Goal: Task Accomplishment & Management: Manage account settings

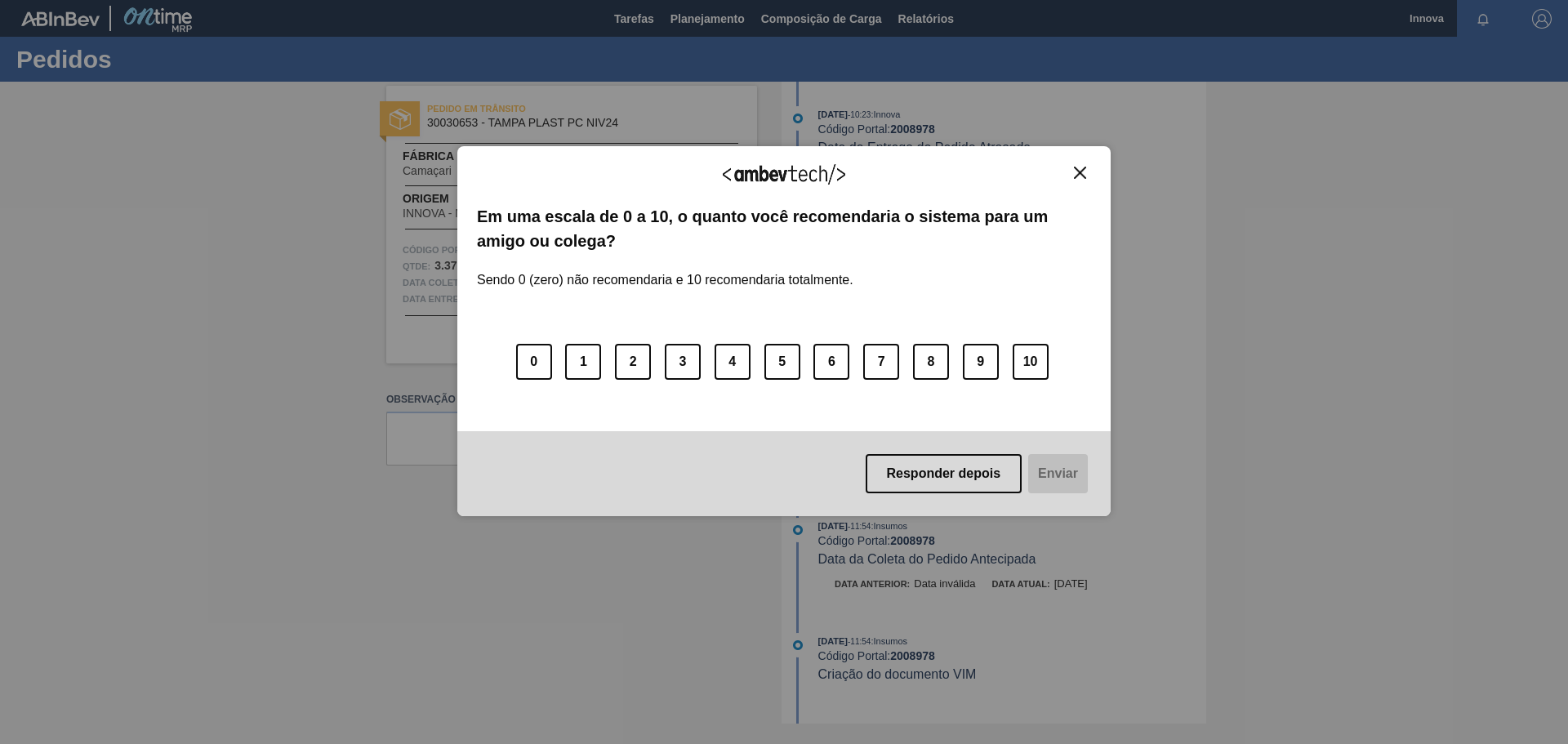
click at [1070, 174] on button "Close" at bounding box center [1081, 173] width 23 height 14
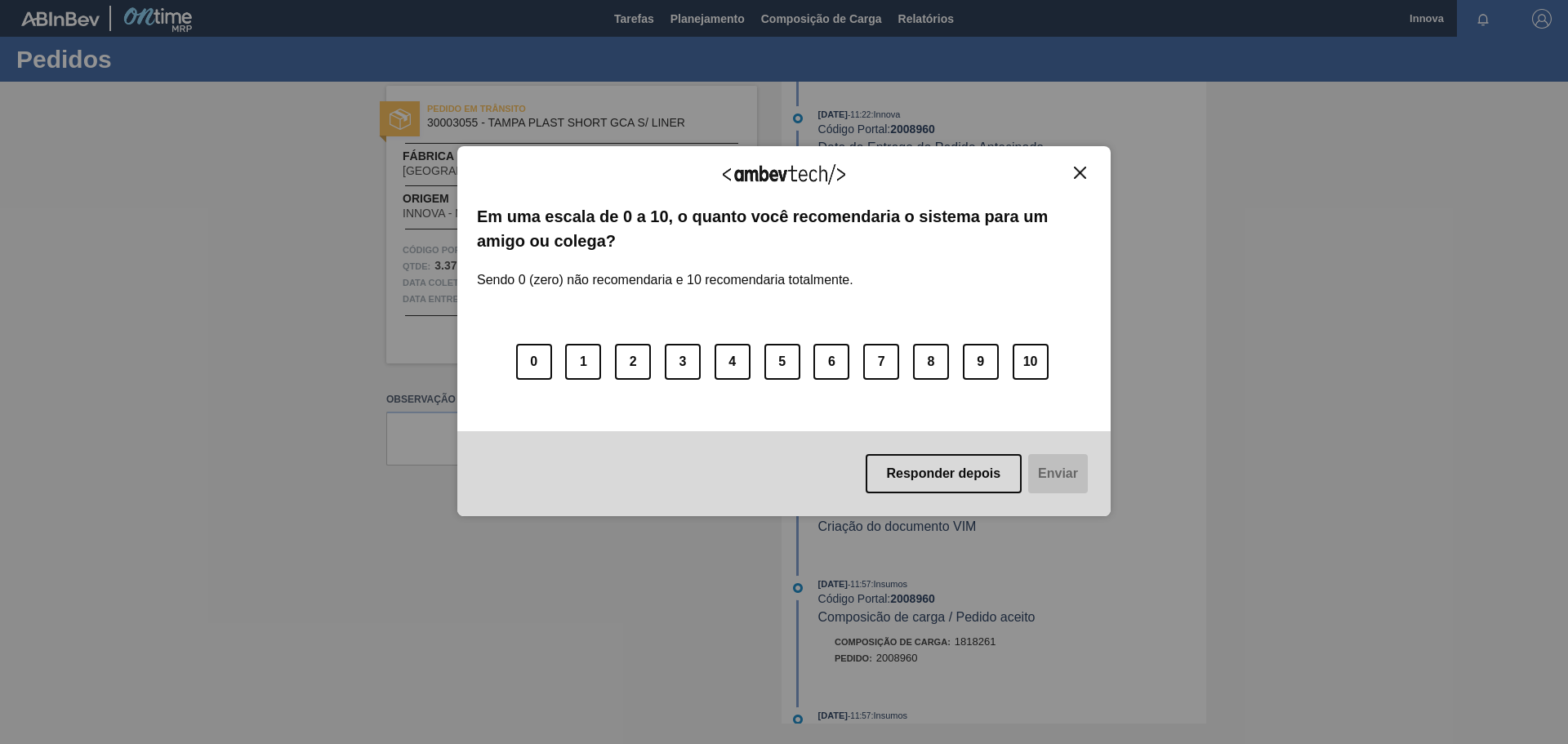
click at [1086, 174] on img "Close" at bounding box center [1080, 173] width 12 height 12
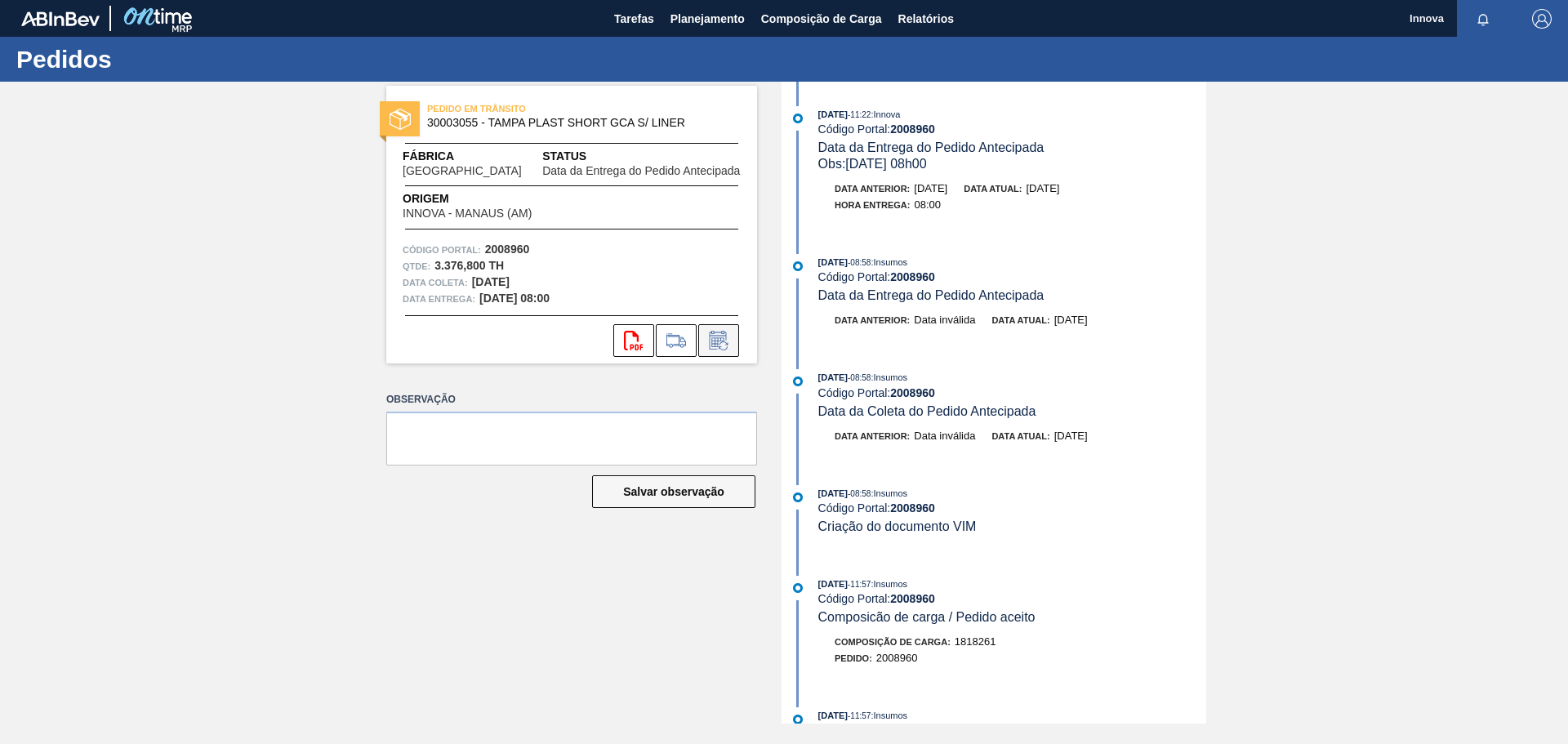
click at [730, 338] on icon at bounding box center [719, 341] width 26 height 20
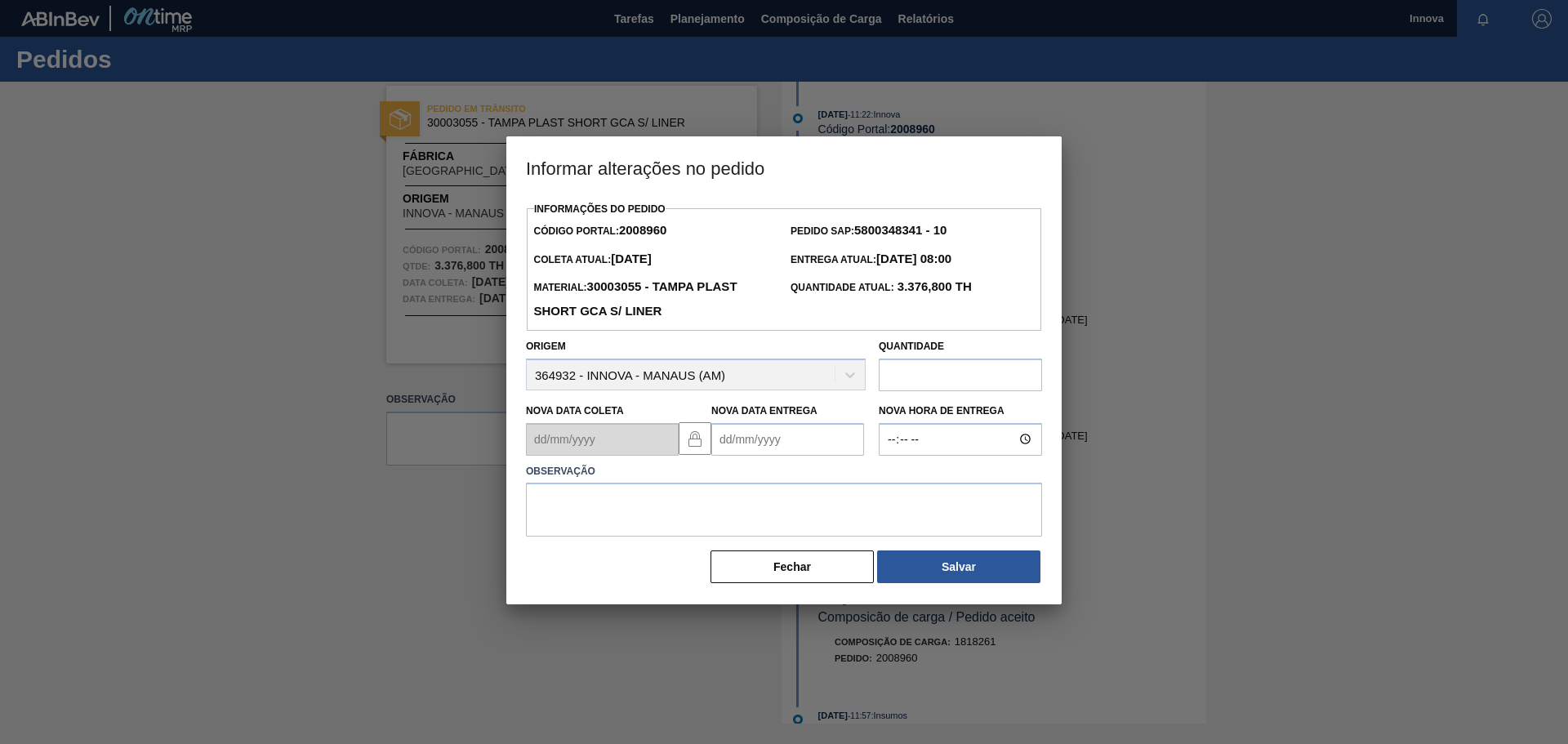
click at [765, 437] on Entrega2008960 "Nova Data Entrega" at bounding box center [787, 439] width 153 height 33
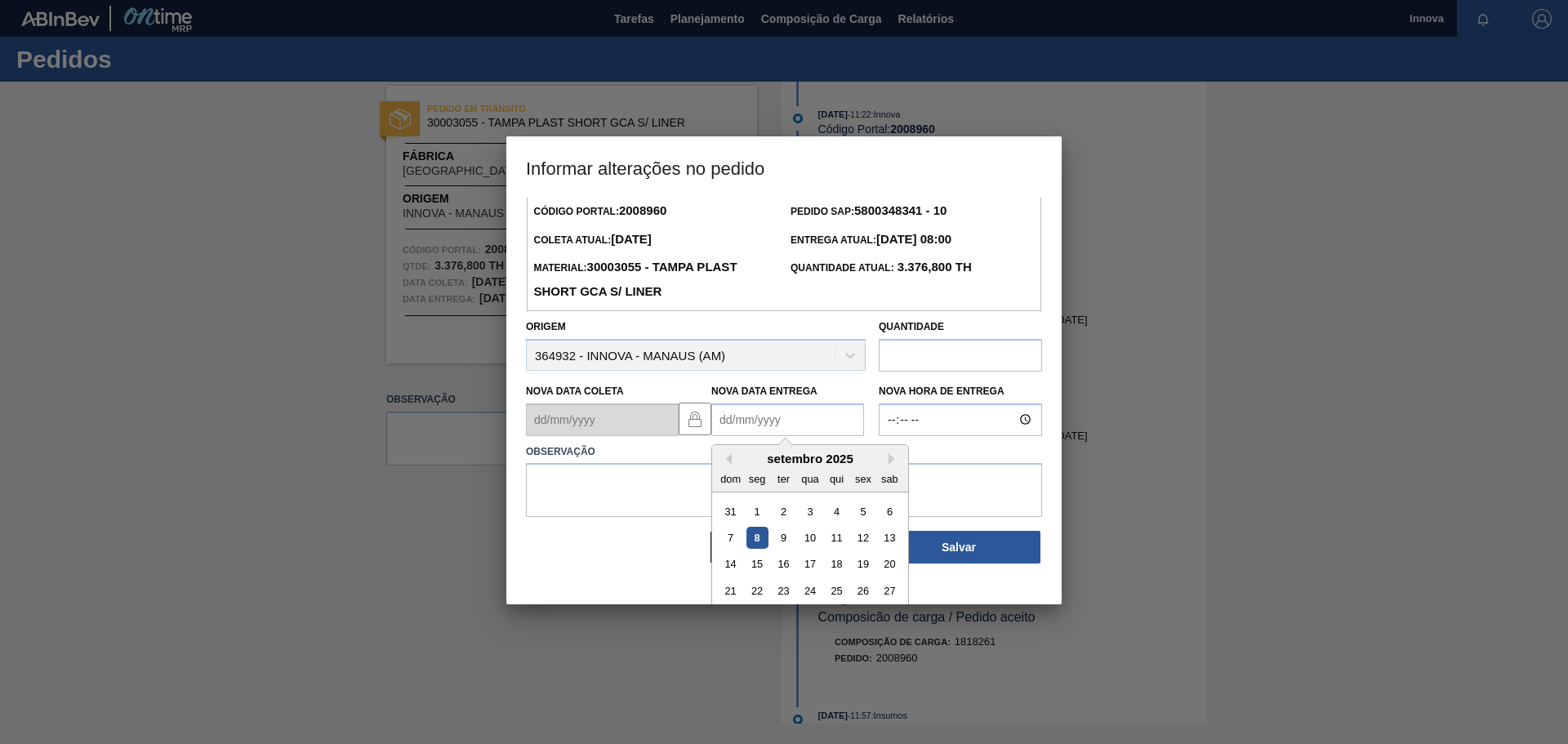
scroll to position [54, 0]
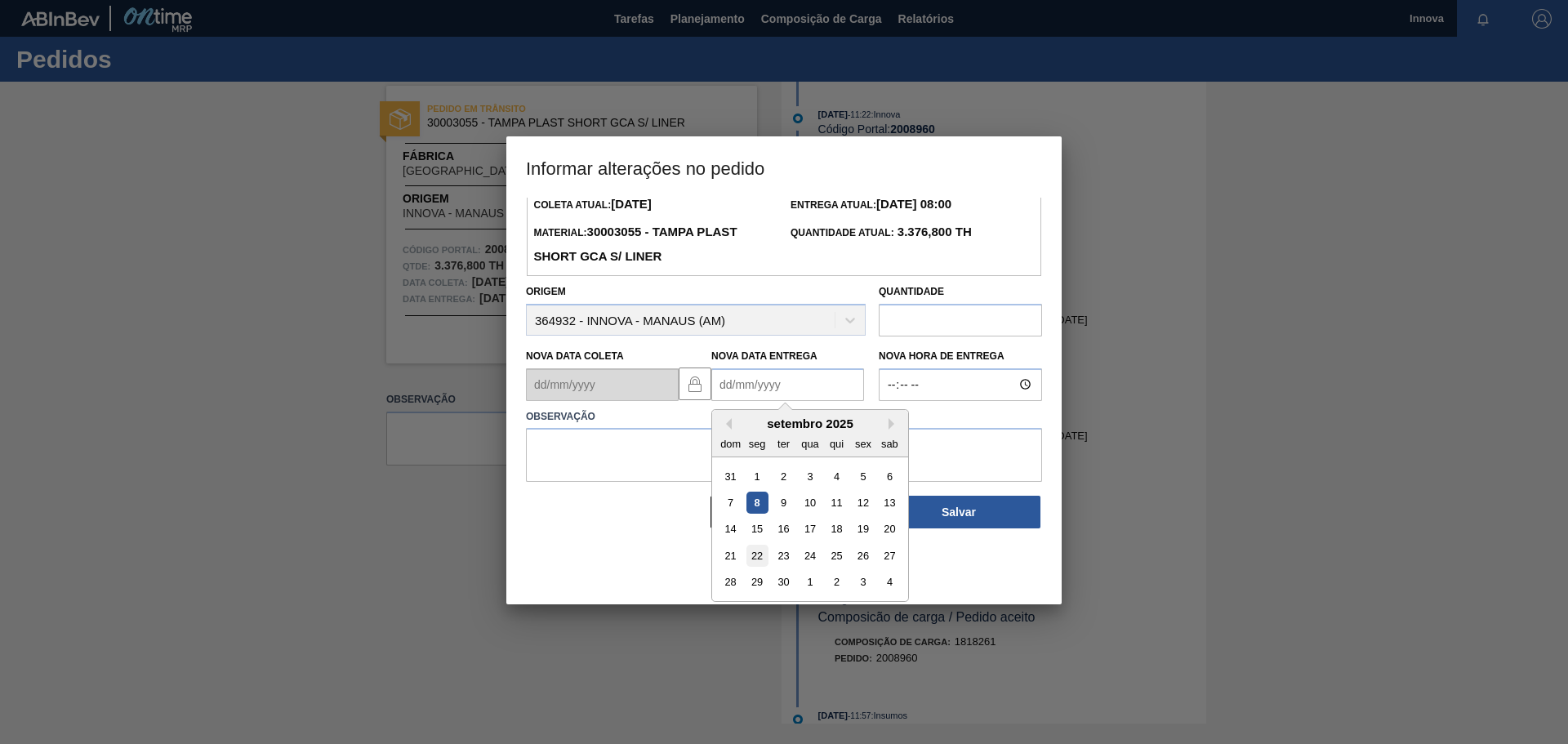
click at [760, 558] on div "22" at bounding box center [758, 556] width 23 height 23
type Entrega2008960 "[DATE]"
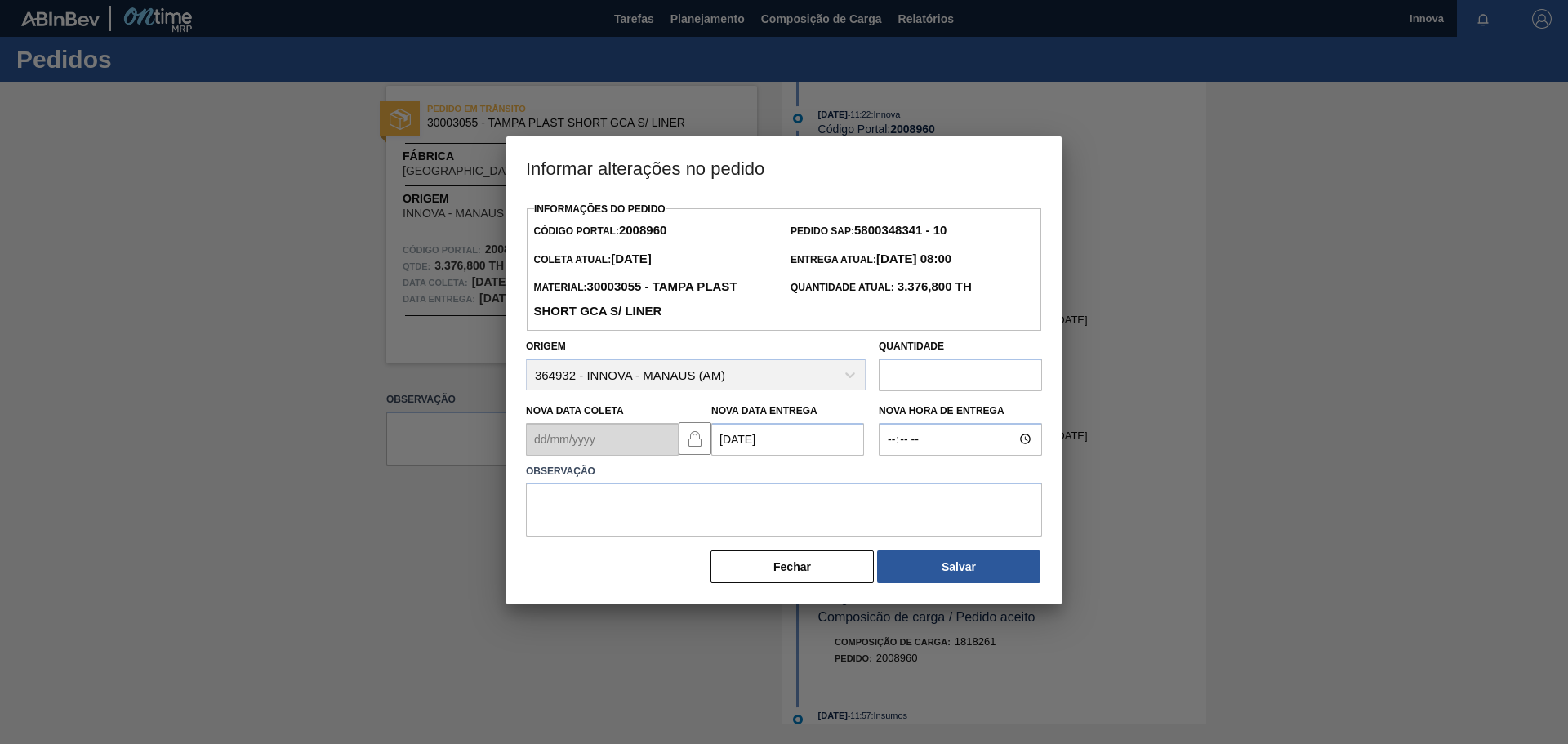
scroll to position [0, 0]
click at [921, 445] on input "Nova Hora de Entrega" at bounding box center [961, 439] width 163 height 33
type input "08:00"
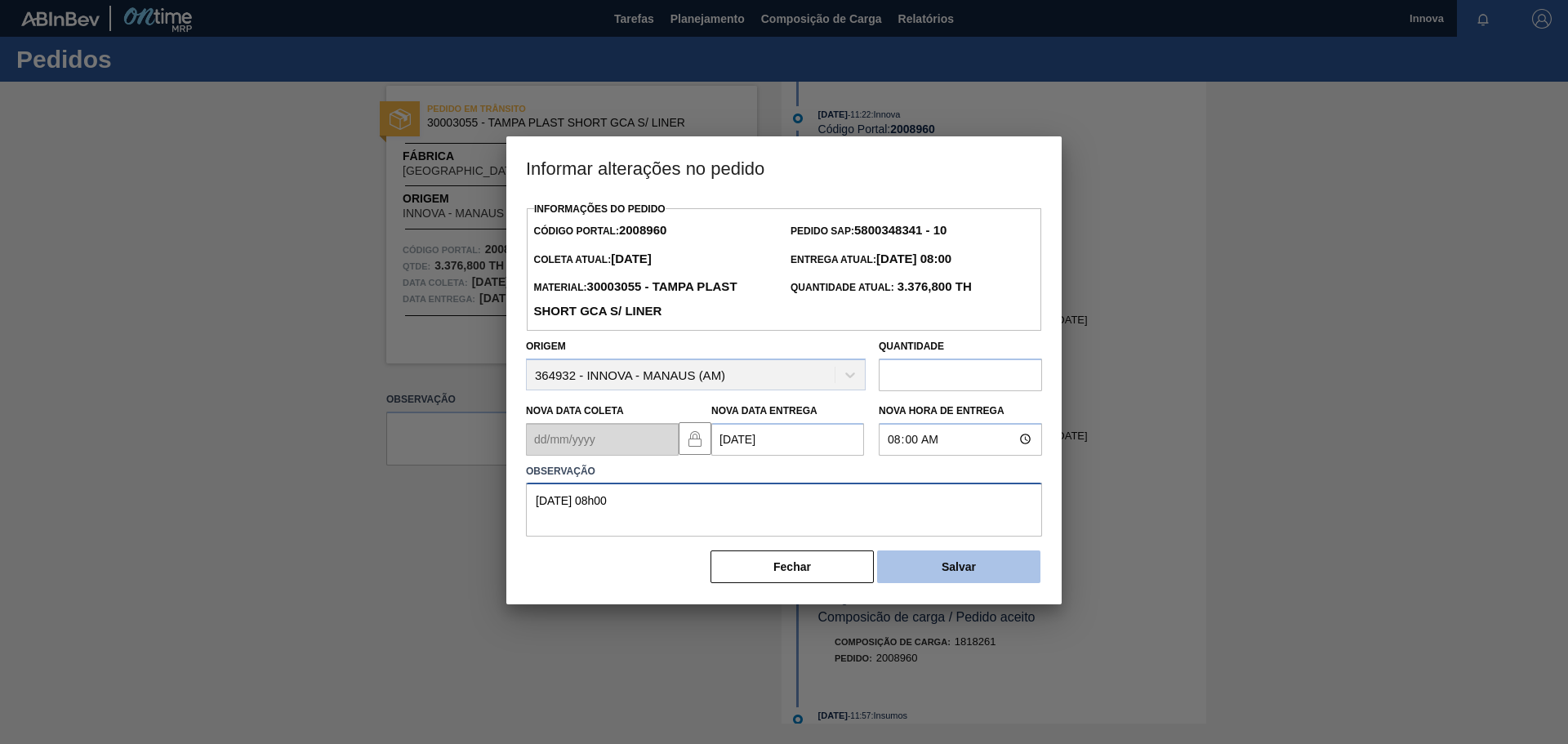
type textarea "[DATE] 08h00"
click at [927, 568] on button "Salvar" at bounding box center [959, 567] width 163 height 33
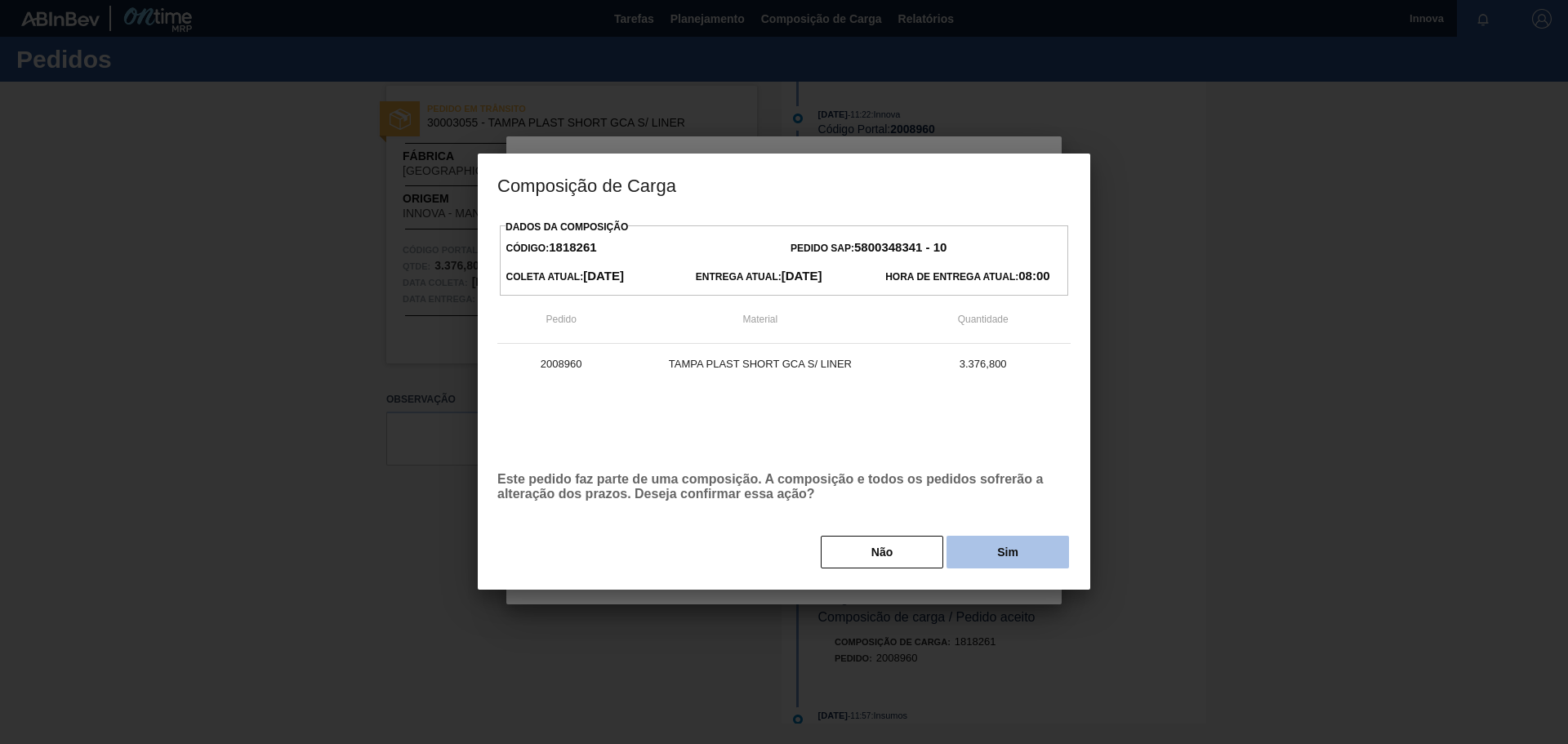
click at [967, 541] on button "Sim" at bounding box center [1008, 552] width 123 height 33
